Goal: Information Seeking & Learning: Find specific fact

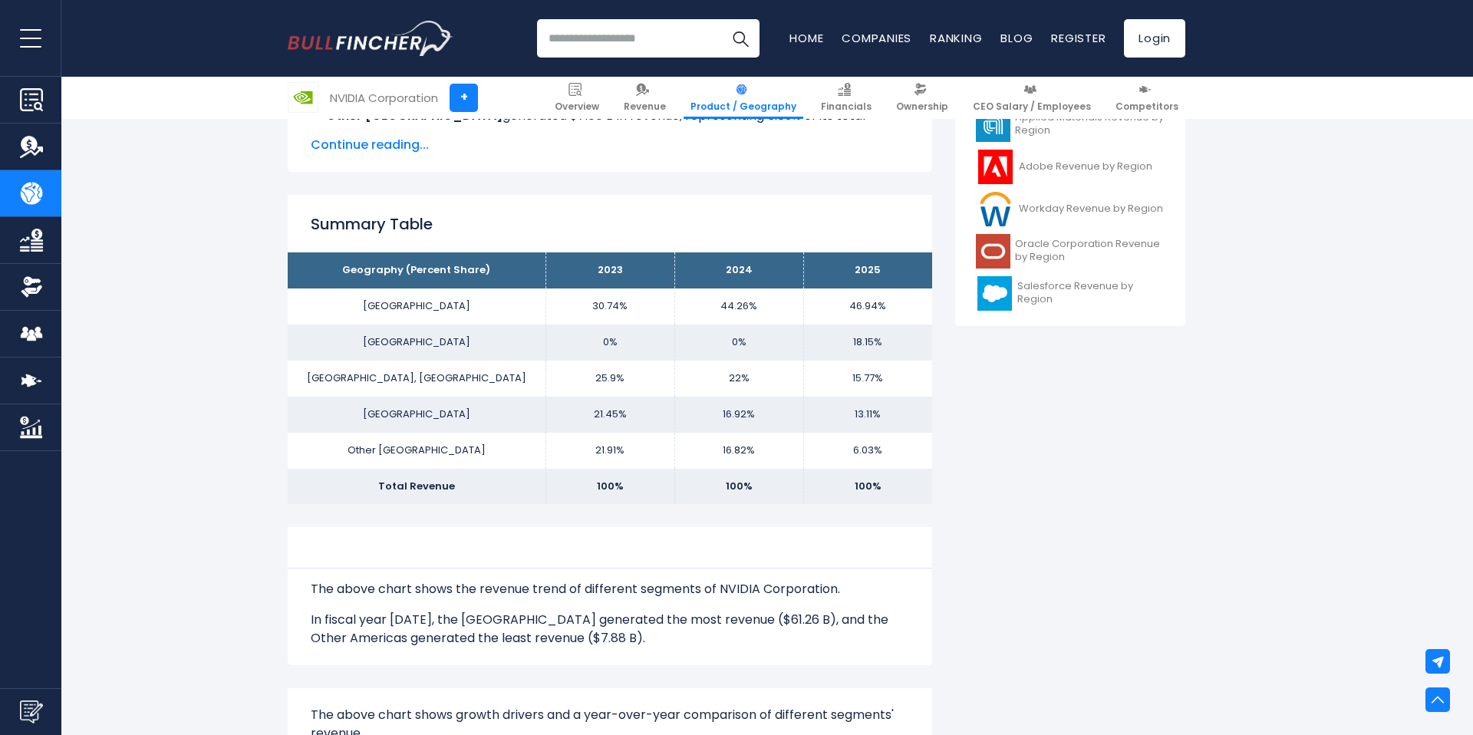
scroll to position [590, 0]
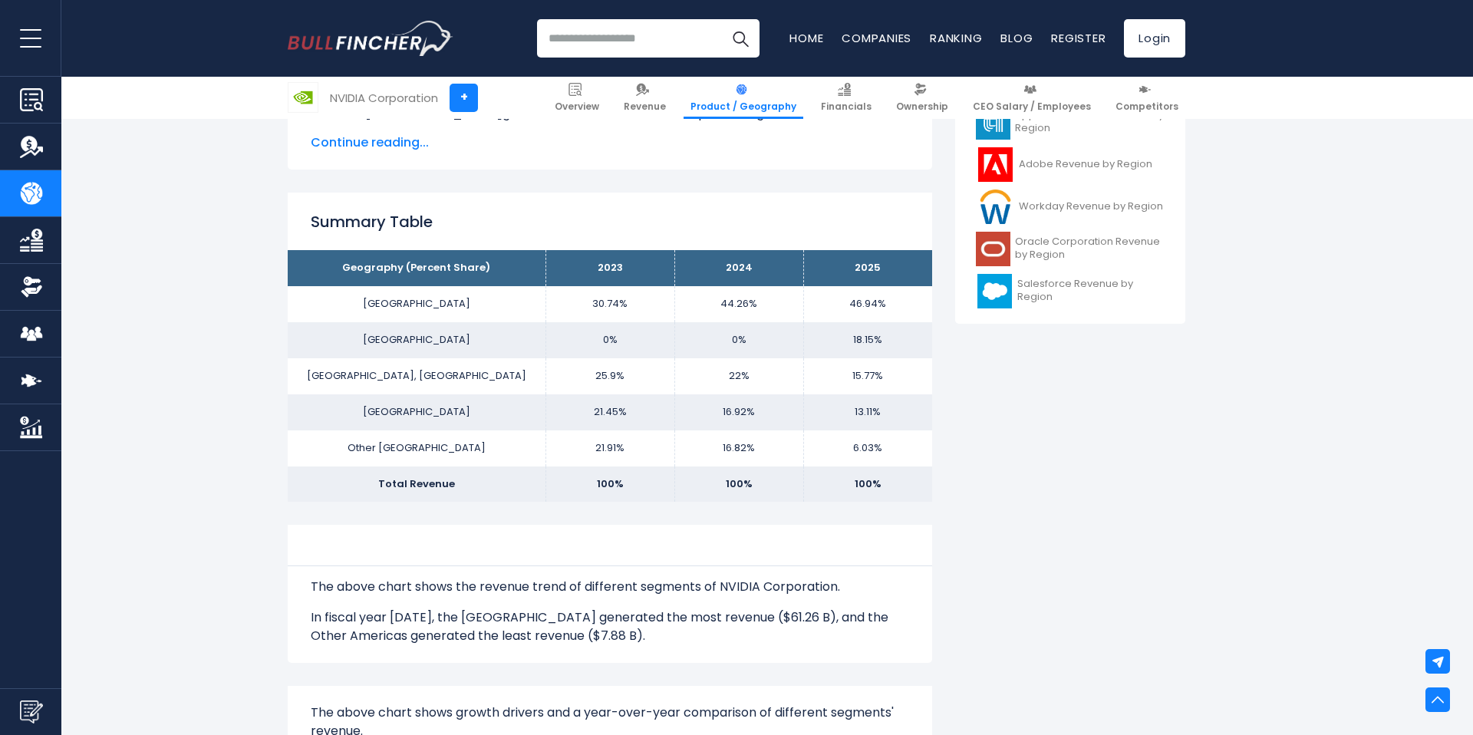
click at [427, 456] on td "Other [GEOGRAPHIC_DATA]" at bounding box center [417, 448] width 258 height 36
click at [427, 450] on td "Other [GEOGRAPHIC_DATA]" at bounding box center [417, 448] width 258 height 36
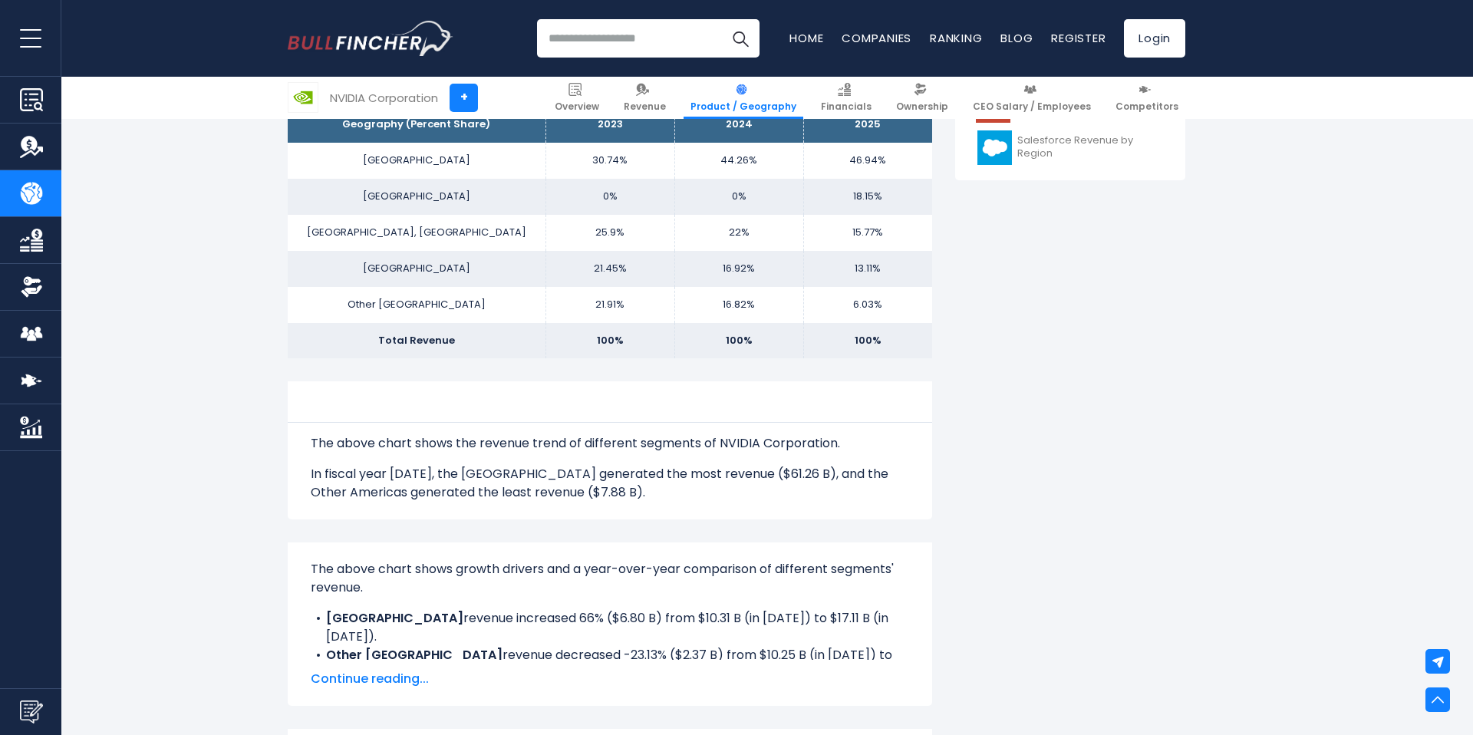
scroll to position [852, 0]
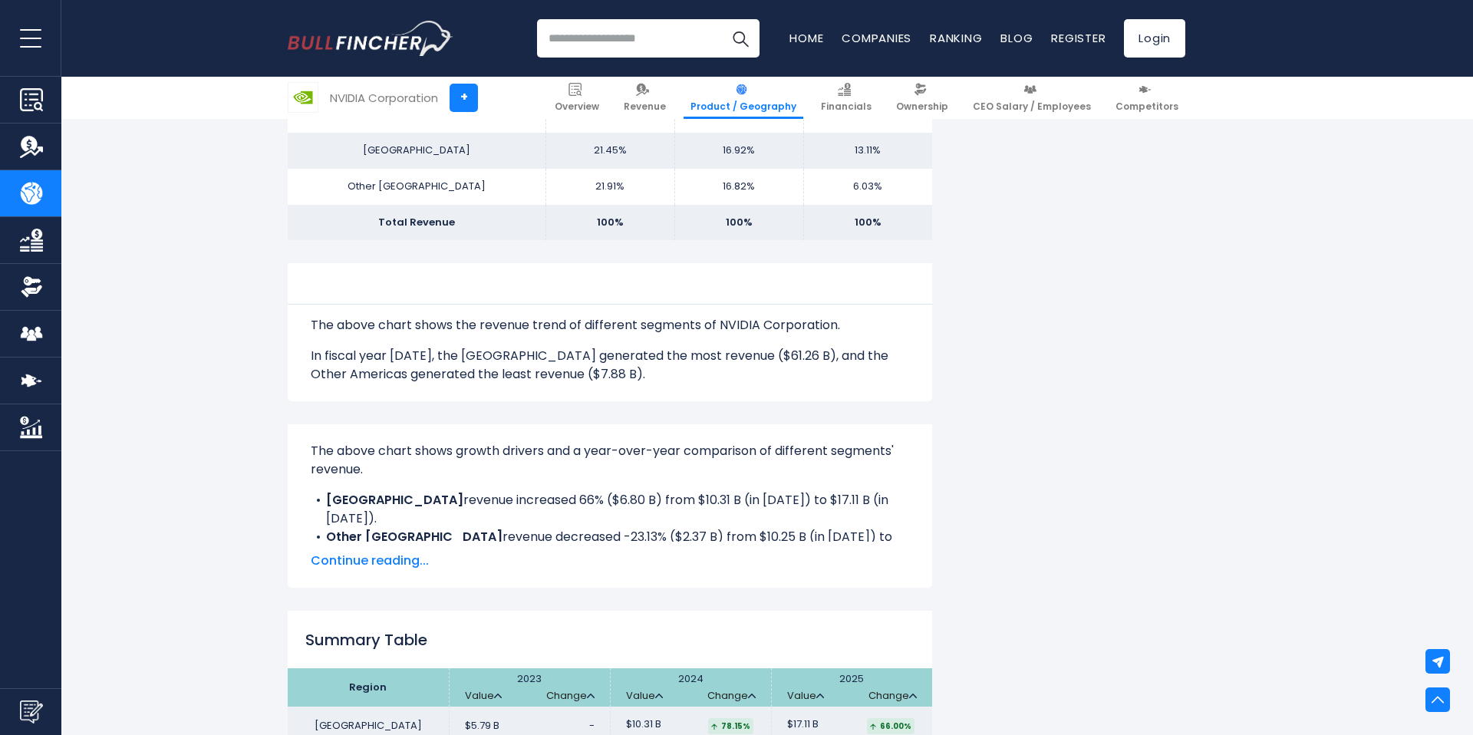
click at [348, 554] on span "Continue reading..." at bounding box center [610, 561] width 598 height 18
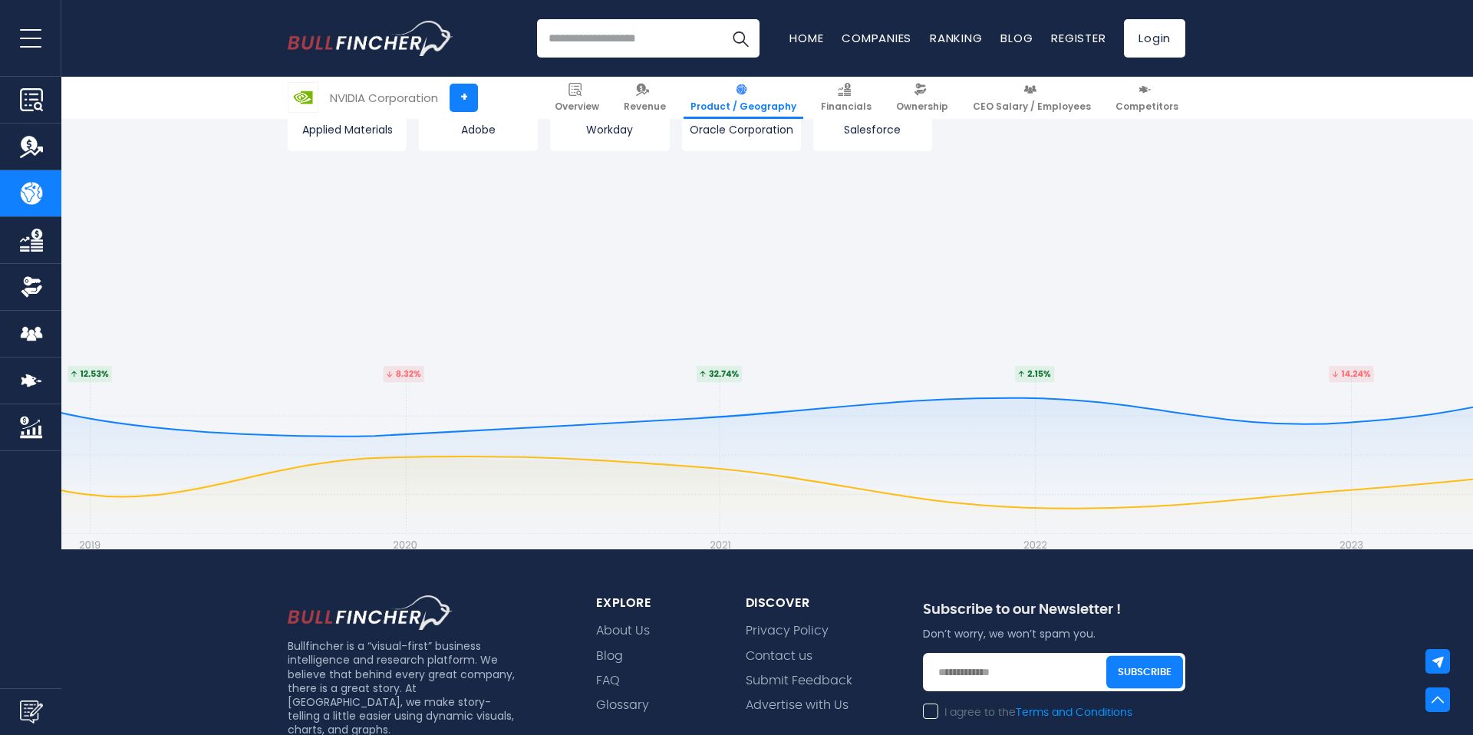
scroll to position [2601, 0]
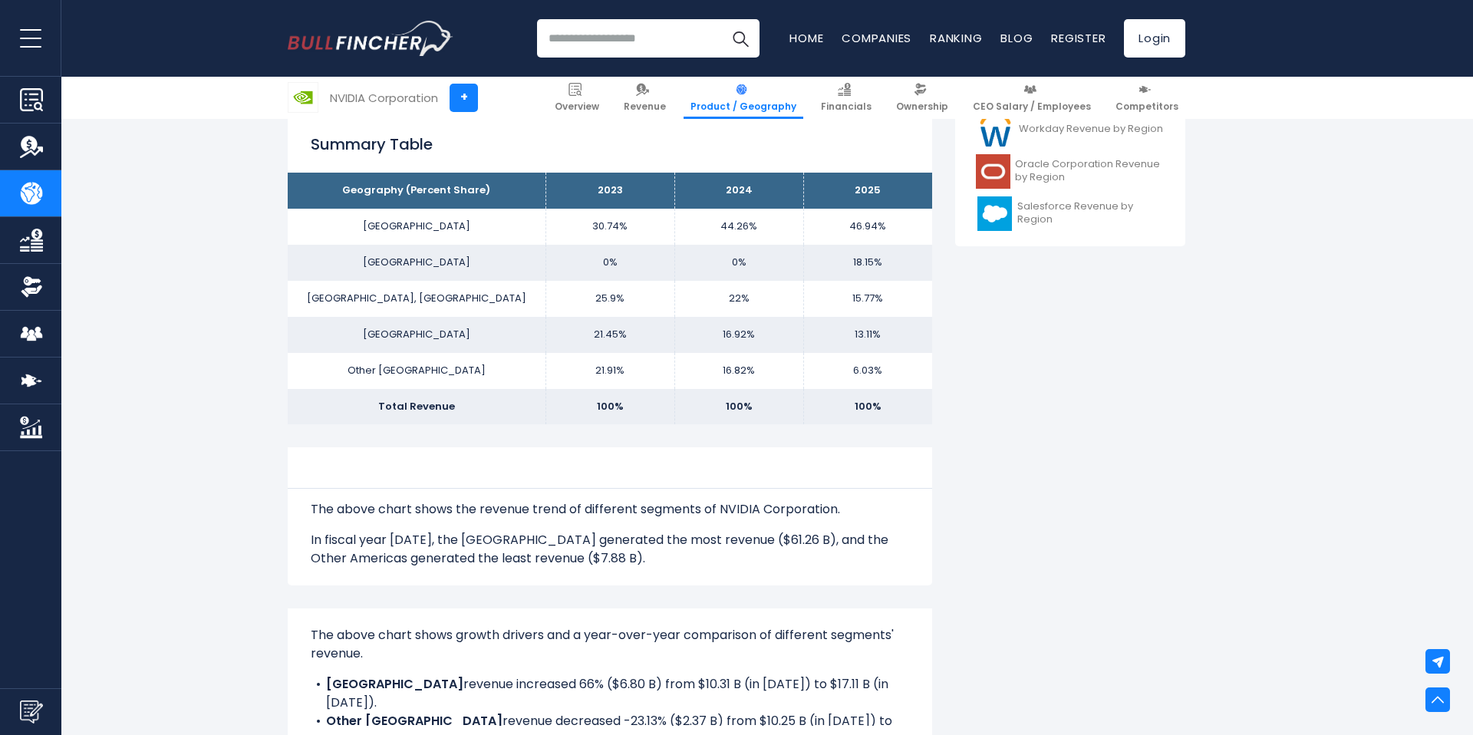
scroll to position [677, 0]
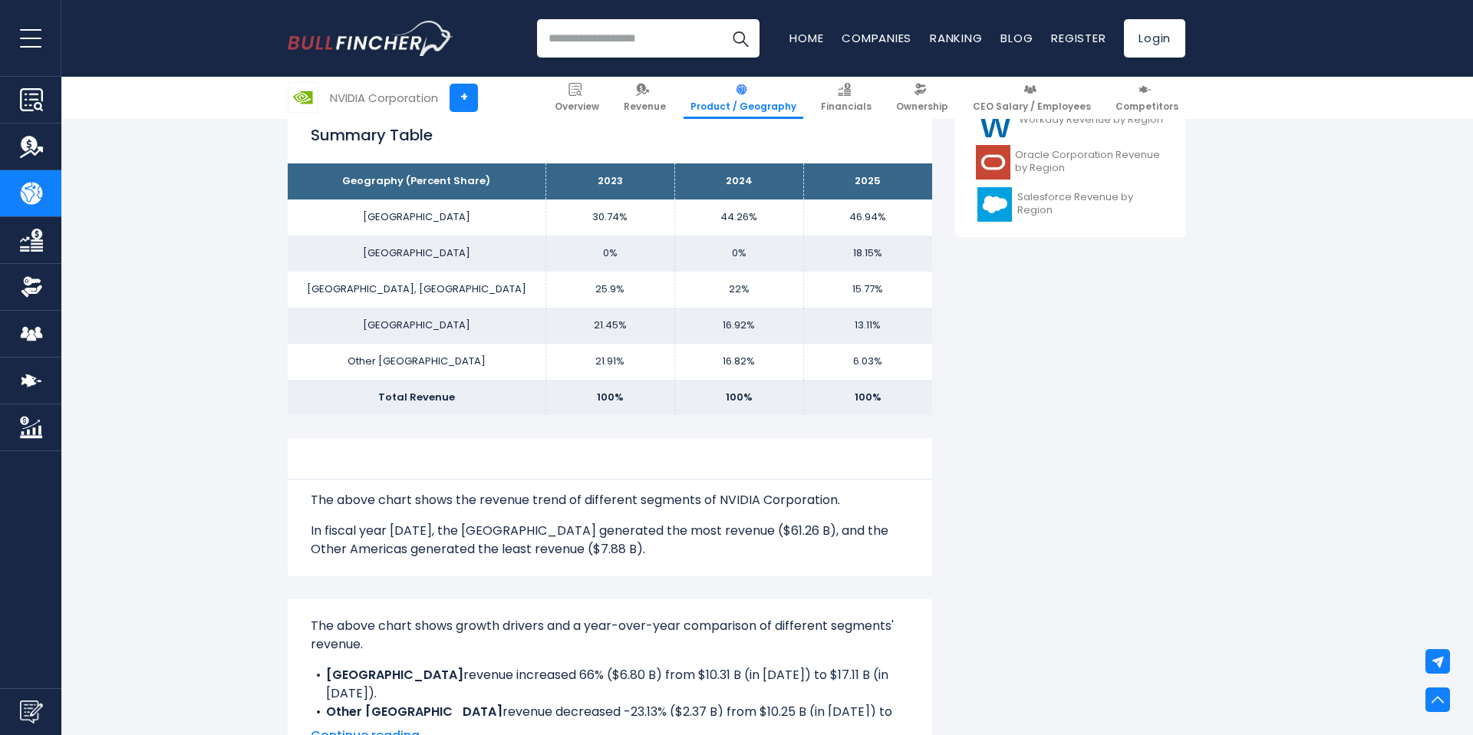
click at [441, 553] on p "In fiscal year [DATE], the [GEOGRAPHIC_DATA] generated the most revenue ($61.26…" at bounding box center [610, 540] width 598 height 37
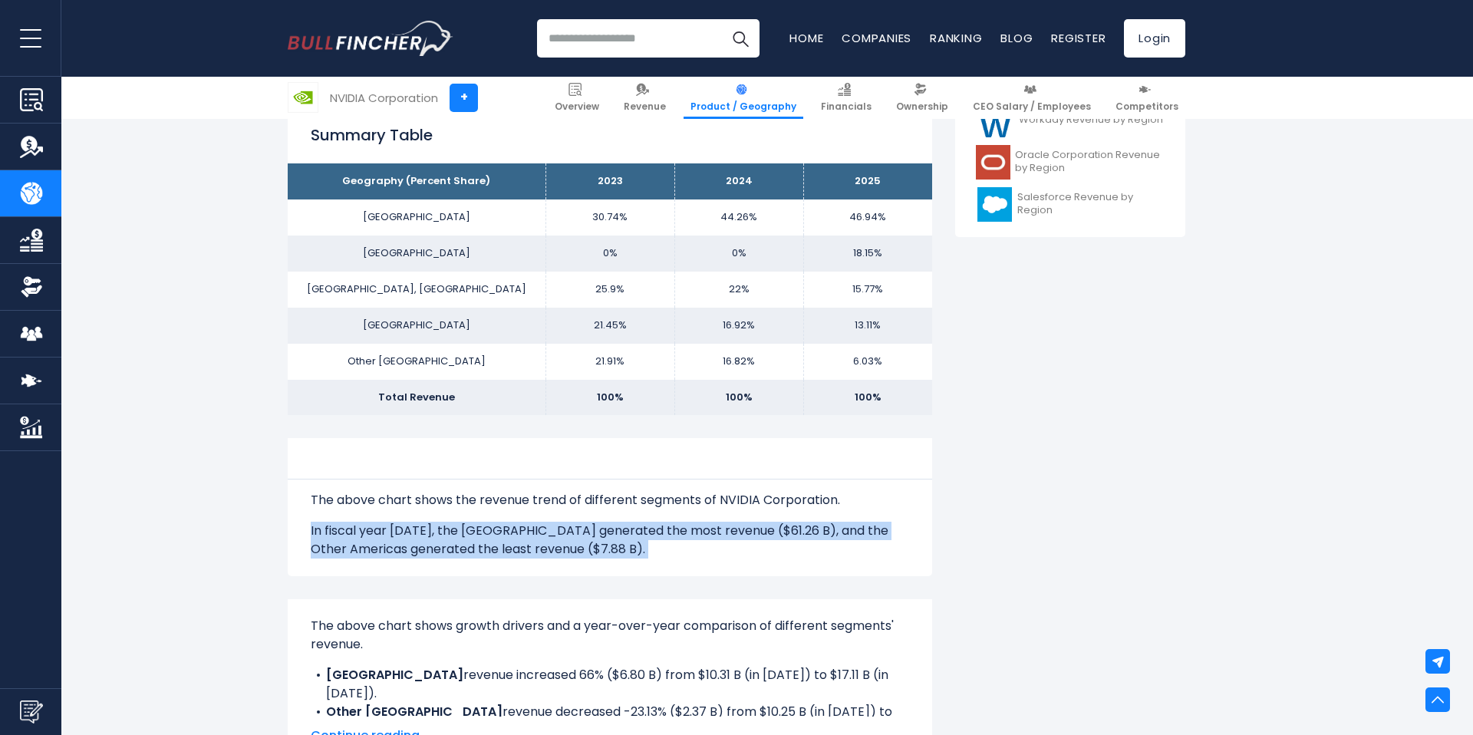
click at [441, 553] on p "In fiscal year [DATE], the [GEOGRAPHIC_DATA] generated the most revenue ($61.26…" at bounding box center [610, 540] width 598 height 37
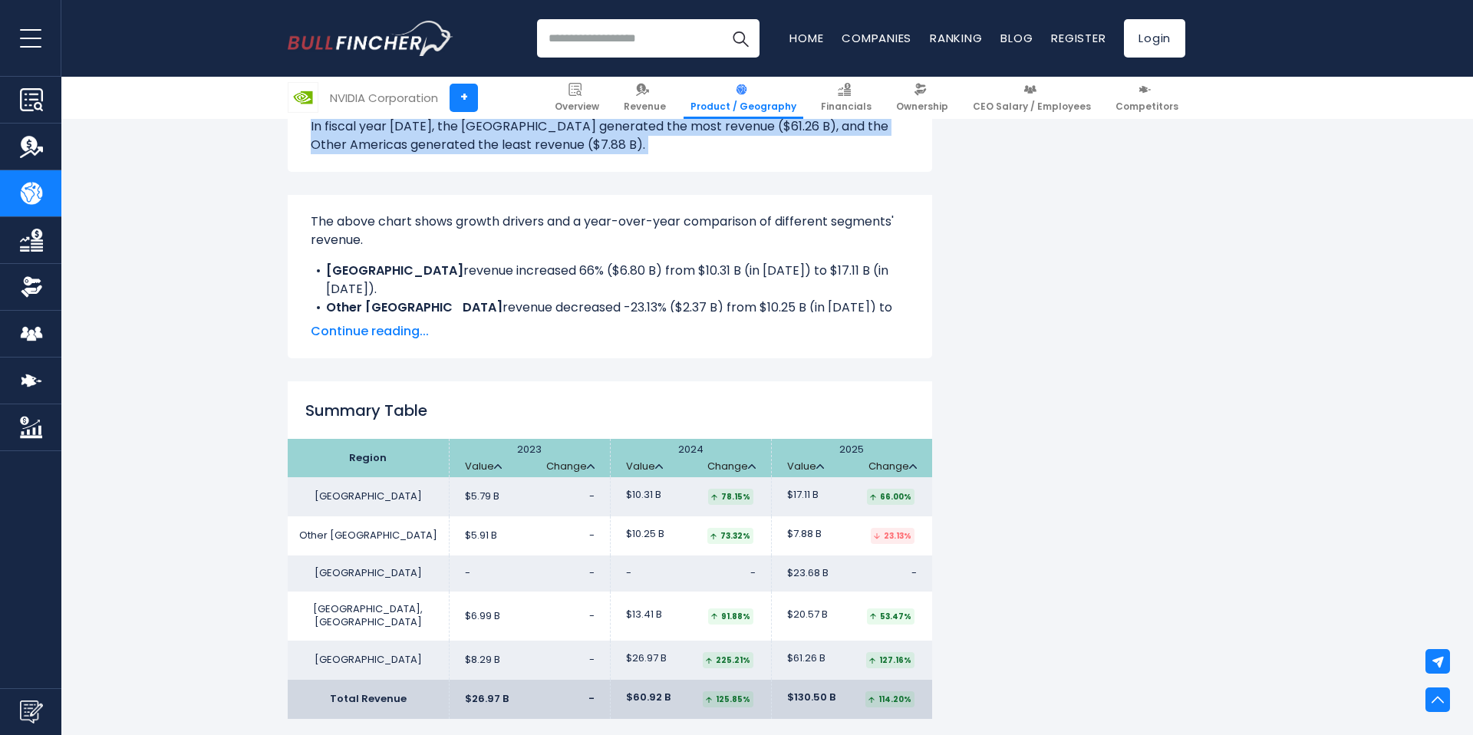
scroll to position [1066, 0]
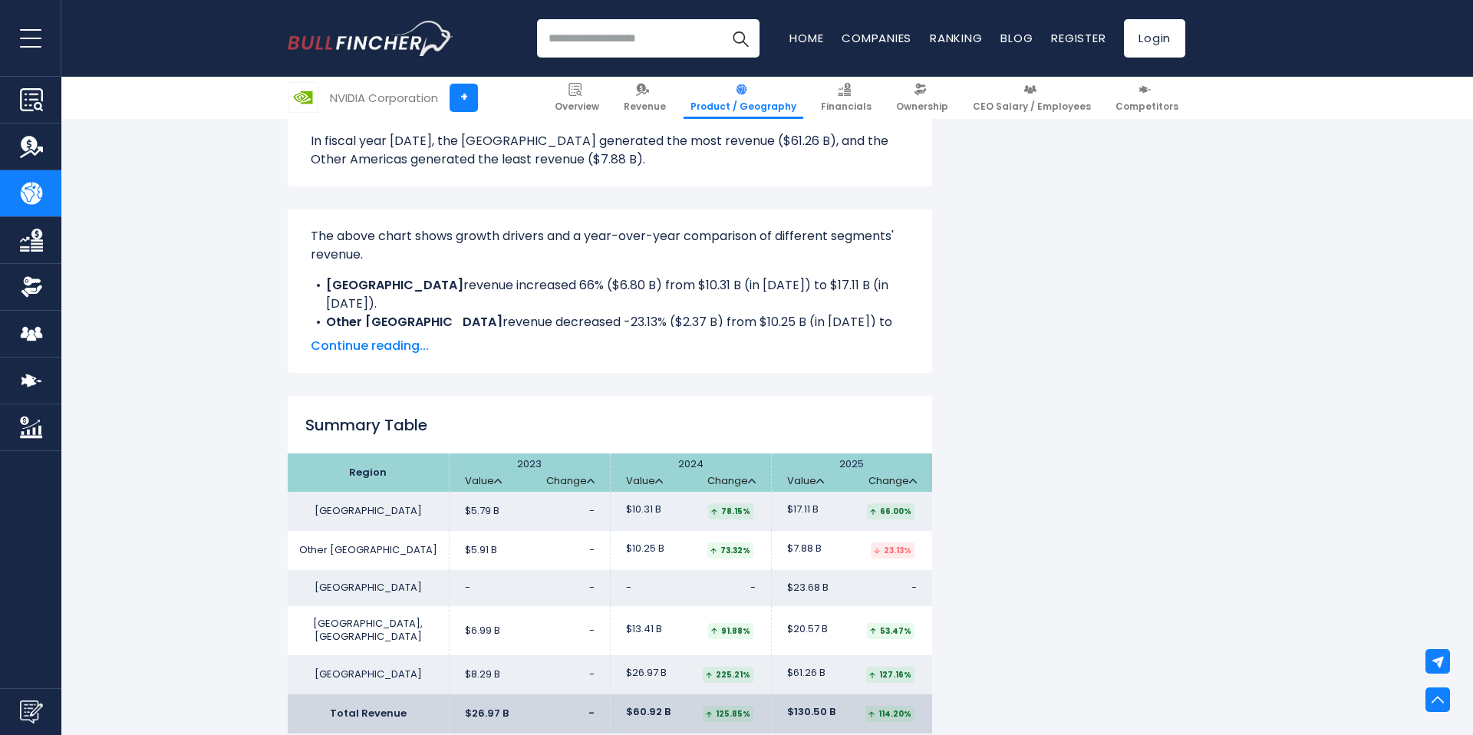
click at [378, 348] on span "Continue reading..." at bounding box center [610, 346] width 598 height 18
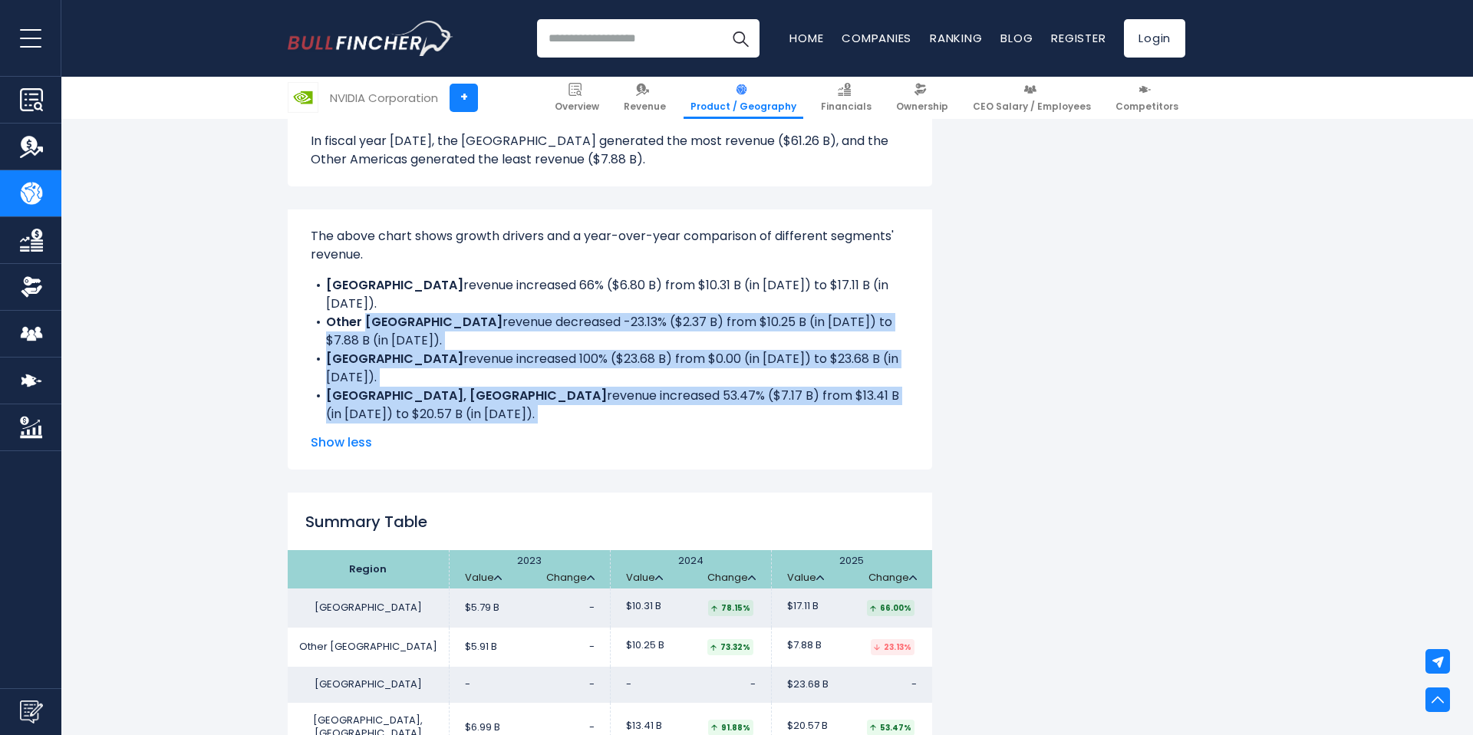
drag, startPoint x: 364, startPoint y: 302, endPoint x: 633, endPoint y: 395, distance: 284.1
click at [633, 395] on div "The above chart shows growth drivers and a year-over-year comparison of differe…" at bounding box center [610, 325] width 598 height 196
click at [633, 424] on li "UNITED STATES revenue increased 127.16% ($34.29 B) from $26.97 B (in 2024) to $…" at bounding box center [610, 442] width 598 height 37
